Goal: Information Seeking & Learning: Learn about a topic

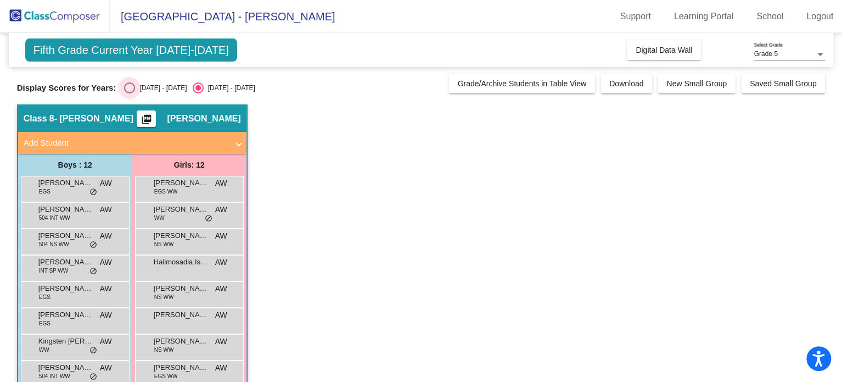
click at [132, 87] on div "Select an option" at bounding box center [129, 87] width 11 height 11
click at [130, 93] on input "[DATE] - [DATE]" at bounding box center [129, 93] width 1 height 1
radio input "true"
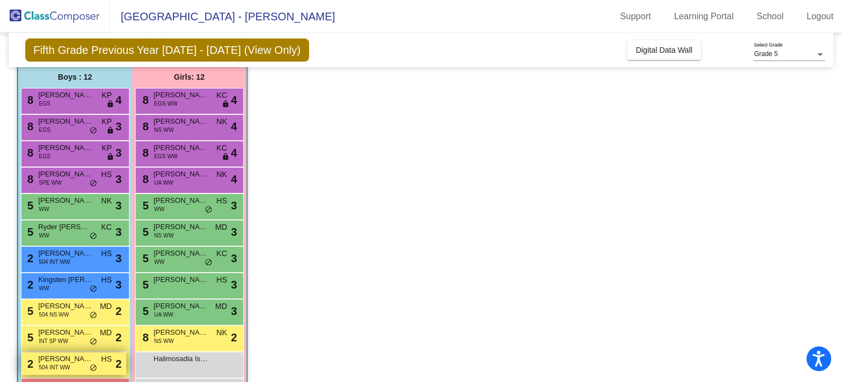
scroll to position [125, 0]
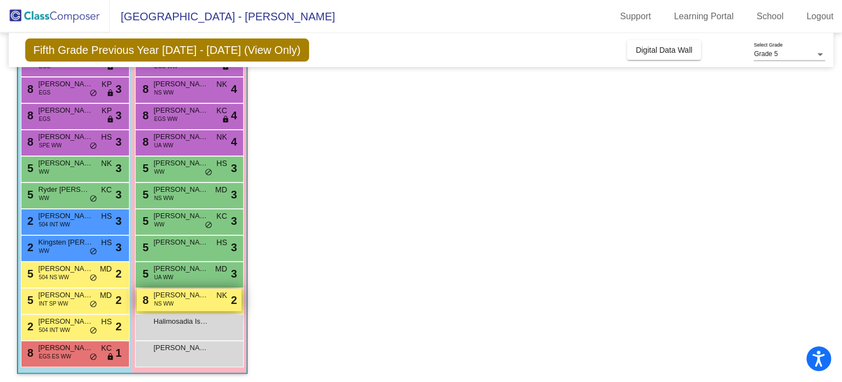
click at [185, 302] on div "8 [PERSON_NAME] NS WW NK lock do_not_disturb_alt 2" at bounding box center [189, 299] width 105 height 23
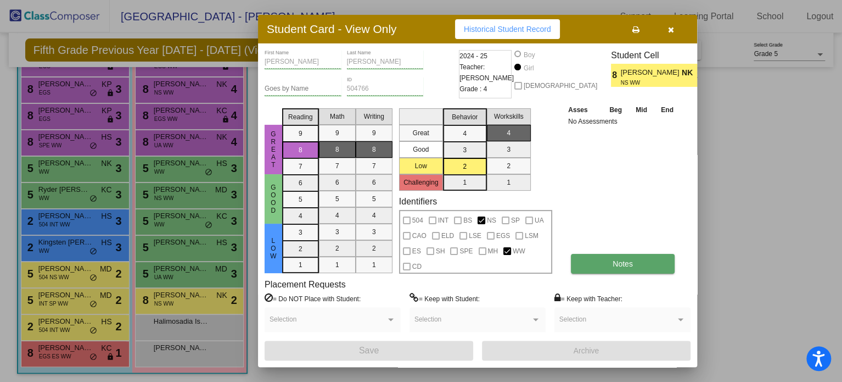
click at [600, 257] on button "Notes" at bounding box center [623, 264] width 104 height 20
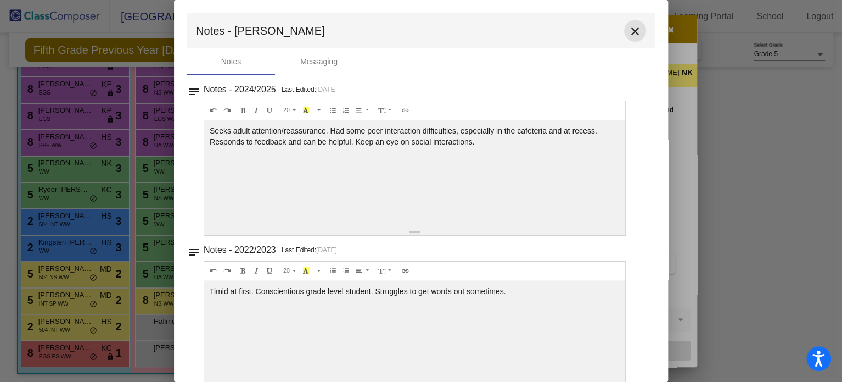
click at [634, 39] on button "close" at bounding box center [635, 31] width 22 height 22
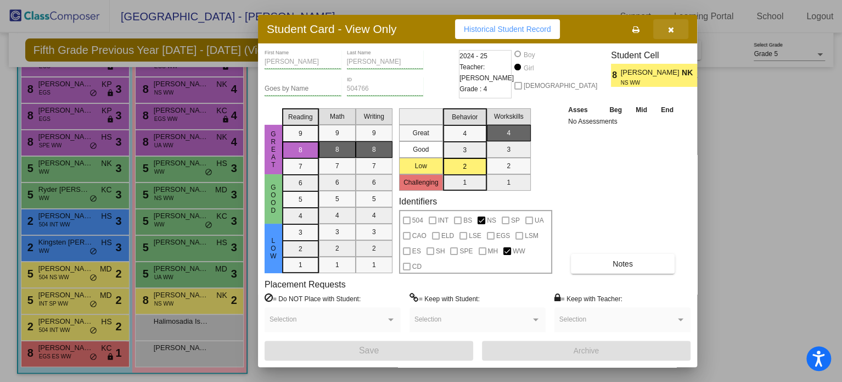
click at [670, 37] on button "button" at bounding box center [670, 29] width 35 height 20
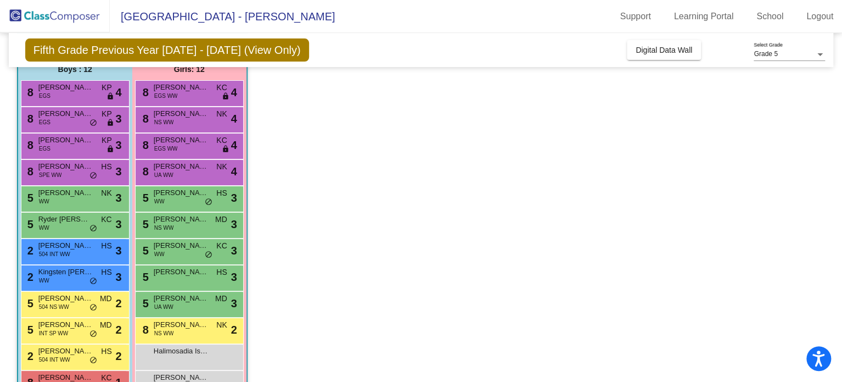
scroll to position [127, 0]
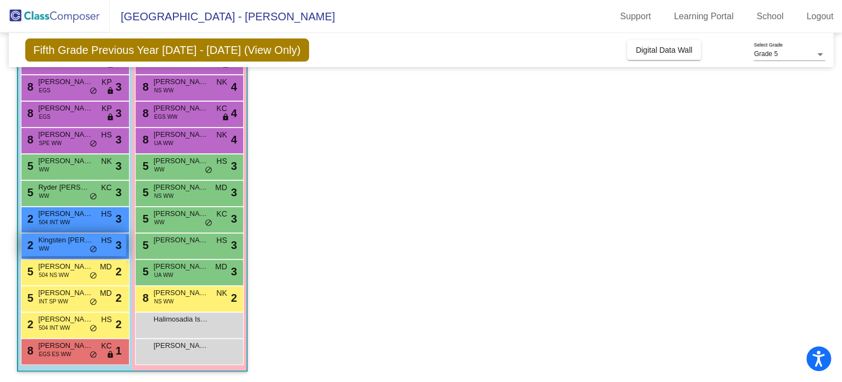
click at [59, 246] on div "2 Kingsten [PERSON_NAME] HS lock do_not_disturb_alt 3" at bounding box center [73, 244] width 105 height 23
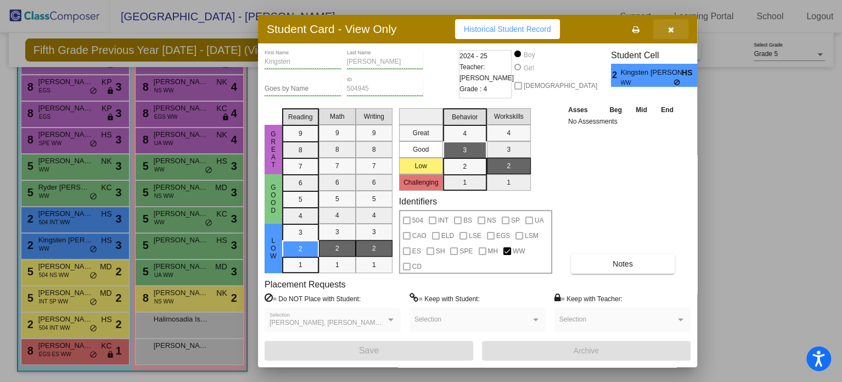
click at [671, 30] on icon "button" at bounding box center [671, 30] width 6 height 8
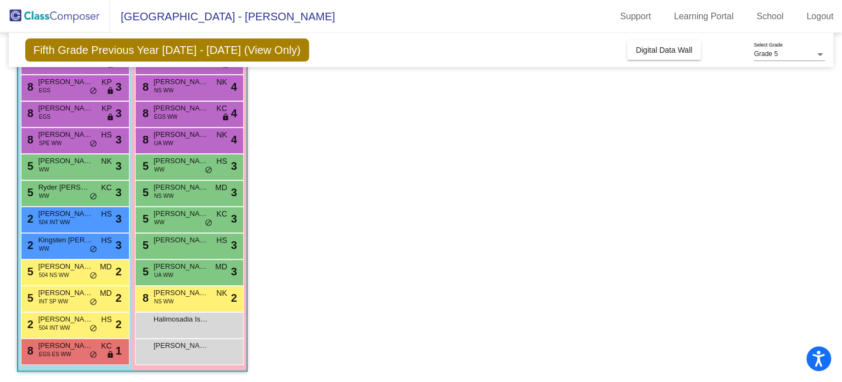
scroll to position [54, 0]
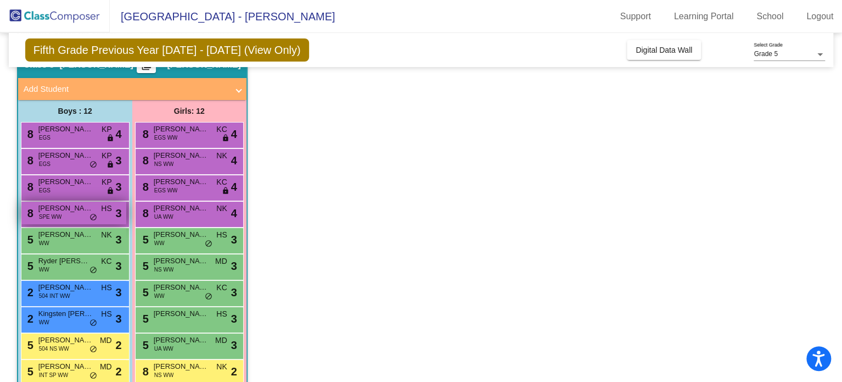
click at [59, 212] on span "SPE WW" at bounding box center [50, 216] width 23 height 8
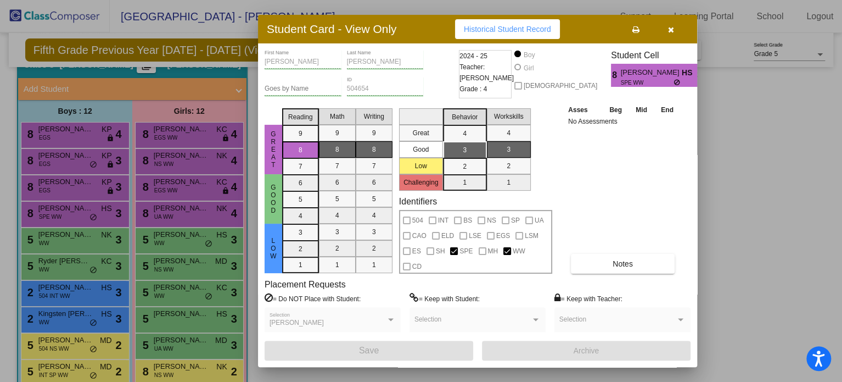
click at [670, 24] on button "button" at bounding box center [670, 29] width 35 height 20
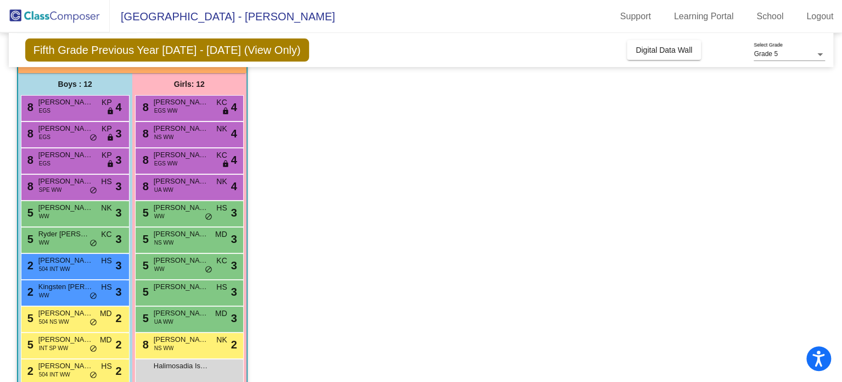
scroll to position [81, 0]
click at [79, 186] on div "8 [PERSON_NAME] SPE WW HS lock do_not_disturb_alt 3" at bounding box center [73, 185] width 105 height 23
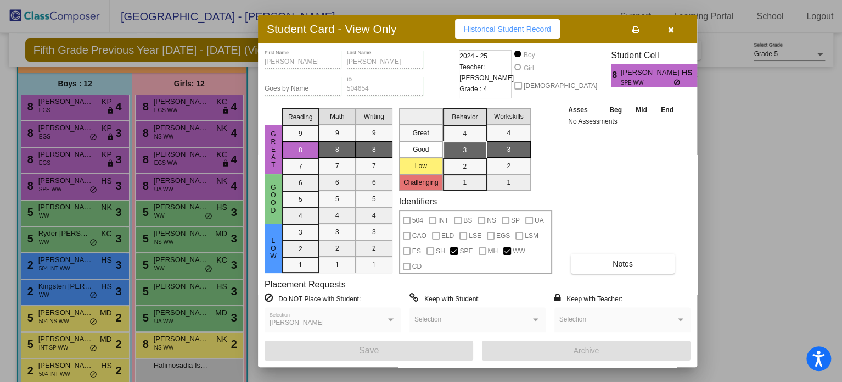
click at [670, 27] on icon "button" at bounding box center [671, 30] width 6 height 8
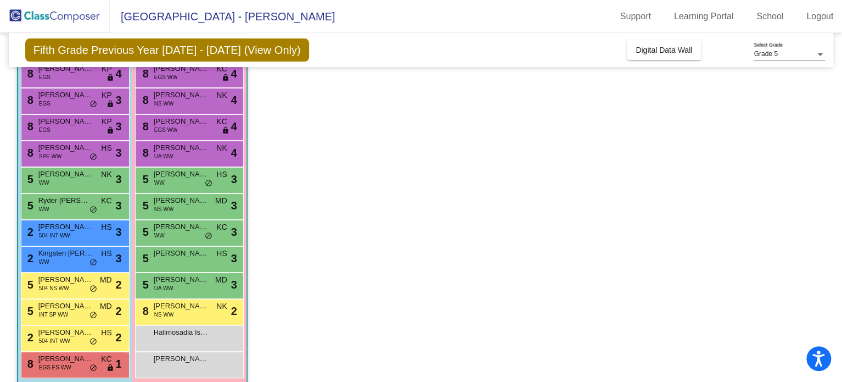
scroll to position [127, 0]
